Goal: Task Accomplishment & Management: Use online tool/utility

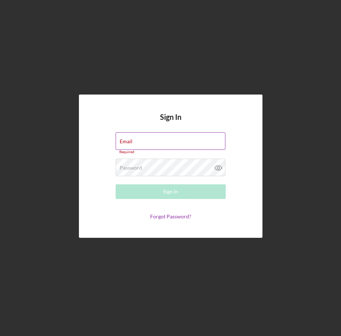
drag, startPoint x: 186, startPoint y: 141, endPoint x: 191, endPoint y: 141, distance: 5.1
click at [132, 141] on label "Email" at bounding box center [126, 142] width 13 height 6
click at [187, 141] on input "Email" at bounding box center [171, 141] width 110 height 18
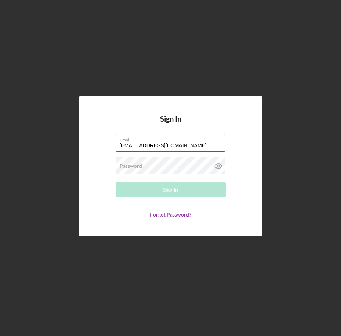
type input "[EMAIL_ADDRESS][DOMAIN_NAME]"
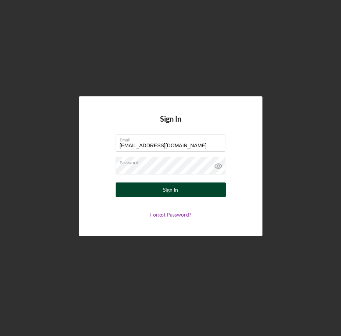
click at [195, 191] on button "Sign In" at bounding box center [171, 190] width 110 height 15
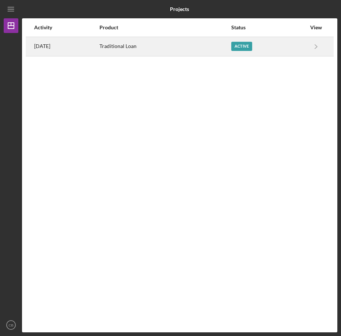
click at [250, 47] on div "Active" at bounding box center [241, 46] width 21 height 9
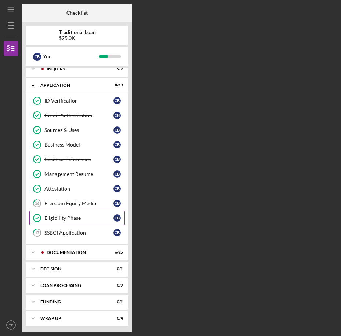
scroll to position [7, 0]
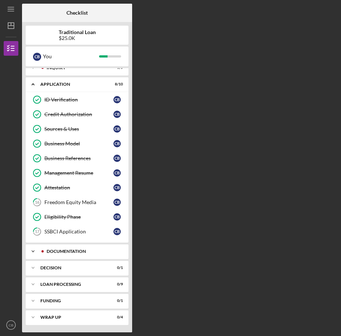
click at [66, 251] on div "Documentation" at bounding box center [83, 251] width 73 height 4
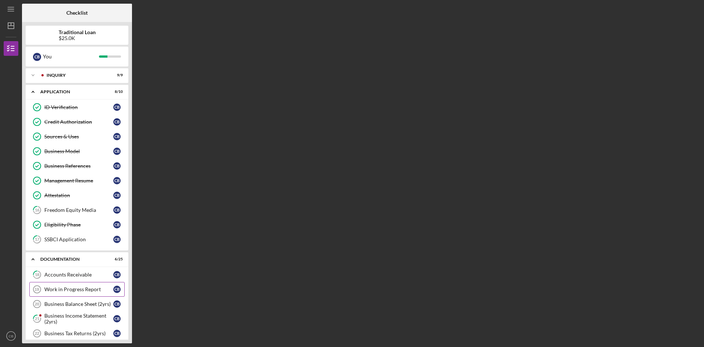
scroll to position [37, 0]
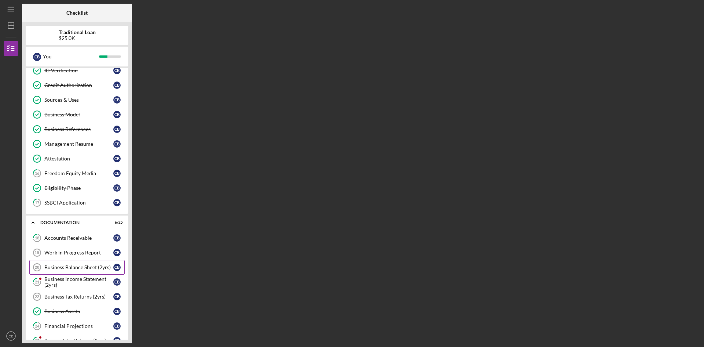
click at [100, 270] on div "Business Balance Sheet (2yrs)" at bounding box center [78, 267] width 69 height 6
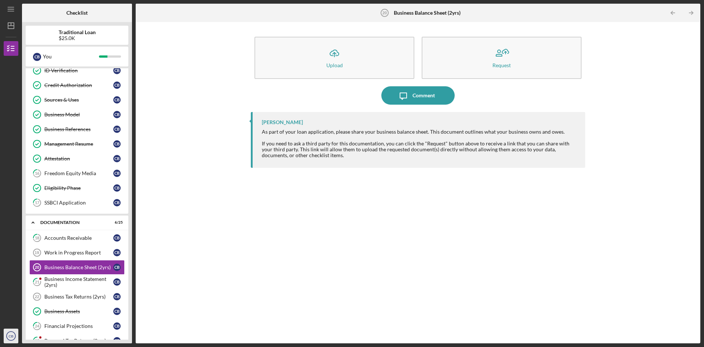
click at [8, 331] on icon "CB" at bounding box center [11, 335] width 15 height 18
click at [30, 309] on link "Logout" at bounding box center [44, 307] width 81 height 15
